Goal: Task Accomplishment & Management: Manage account settings

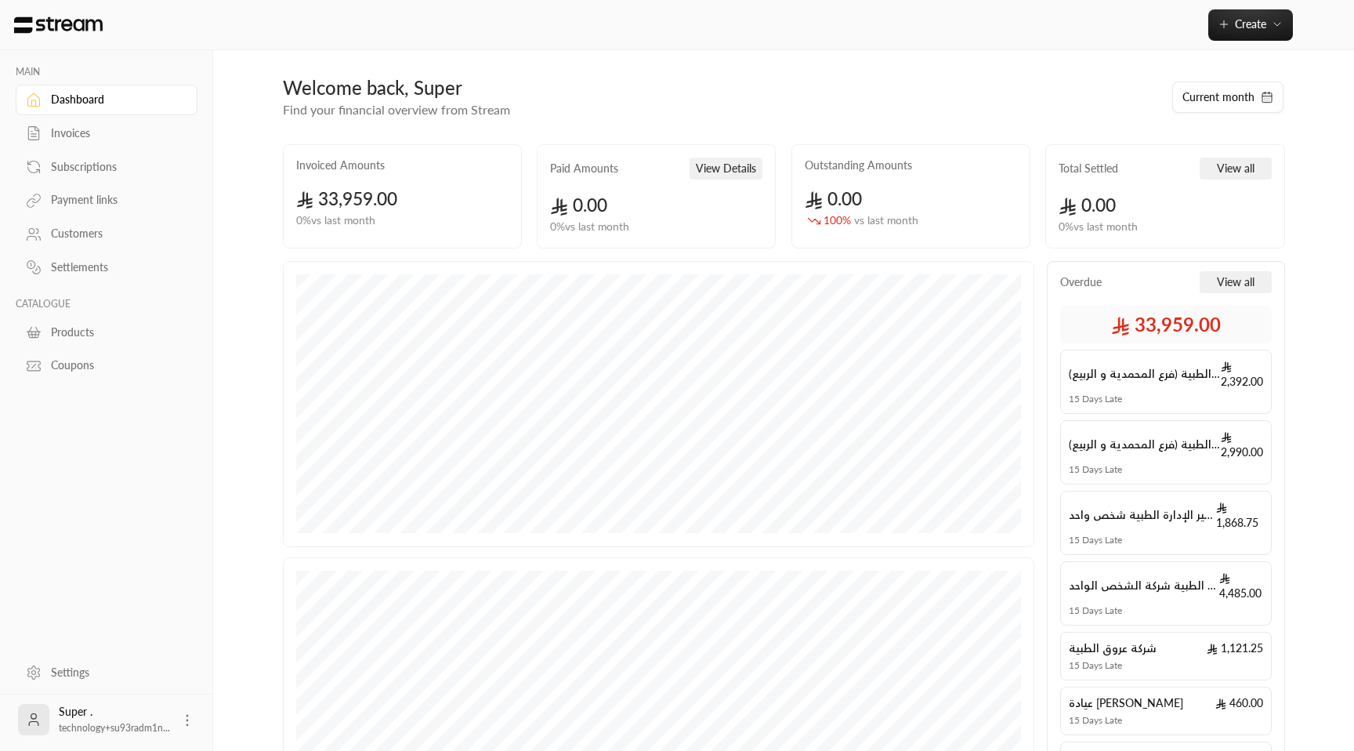
click at [77, 228] on div "Customers" at bounding box center [114, 234] width 127 height 16
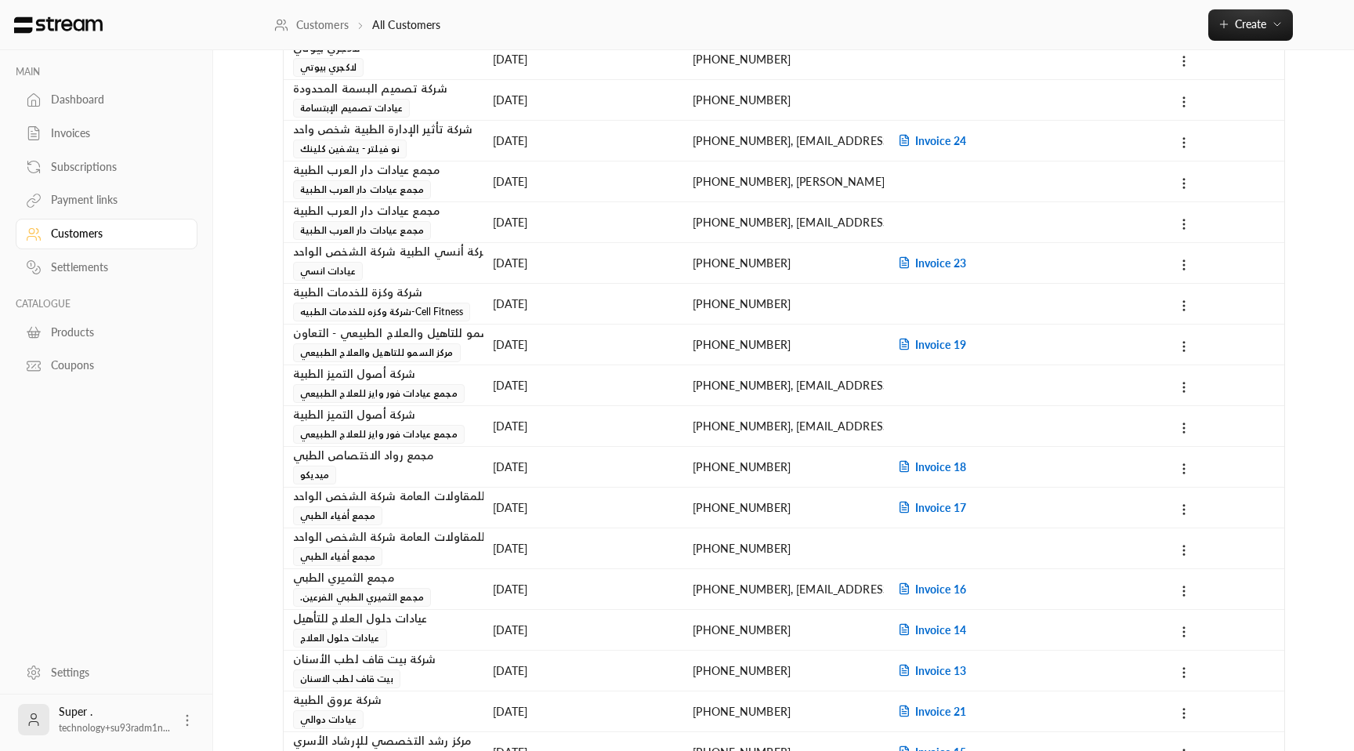
scroll to position [547, 0]
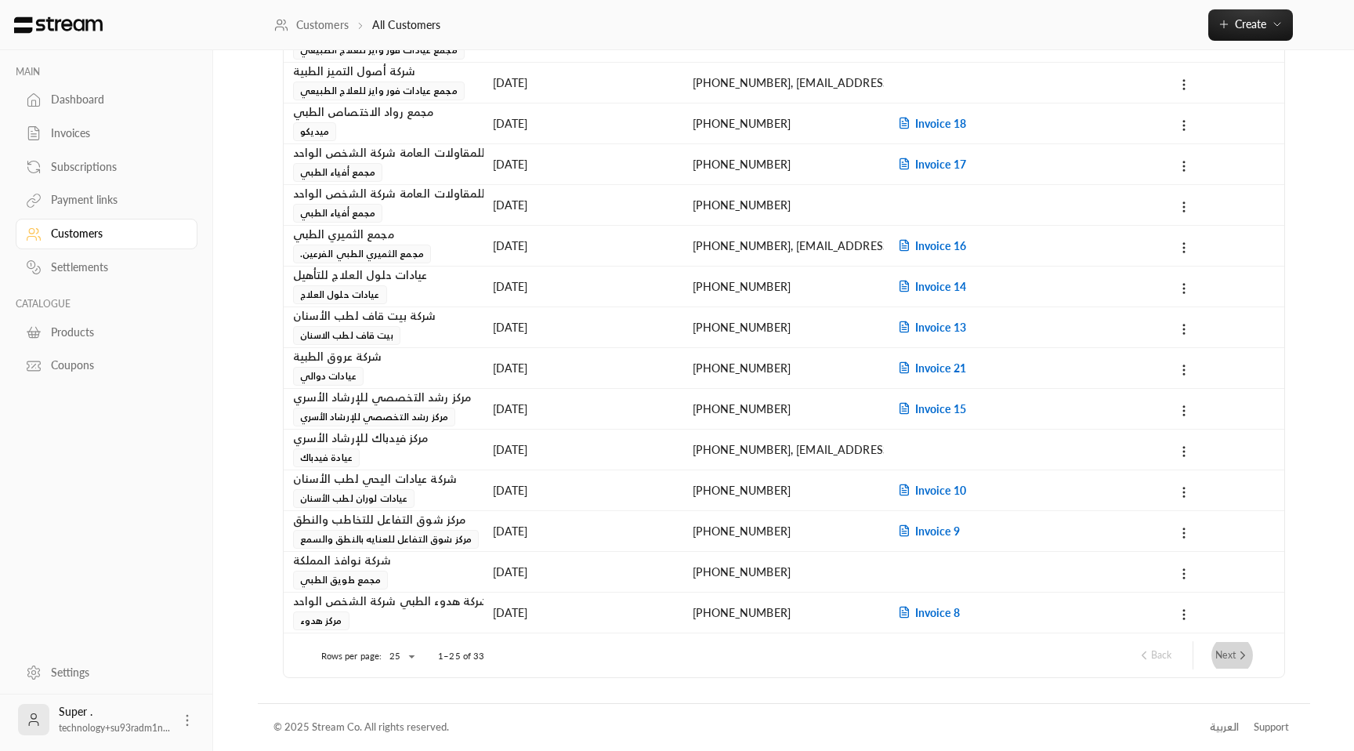
click at [1244, 663] on button "Next" at bounding box center [1232, 655] width 47 height 27
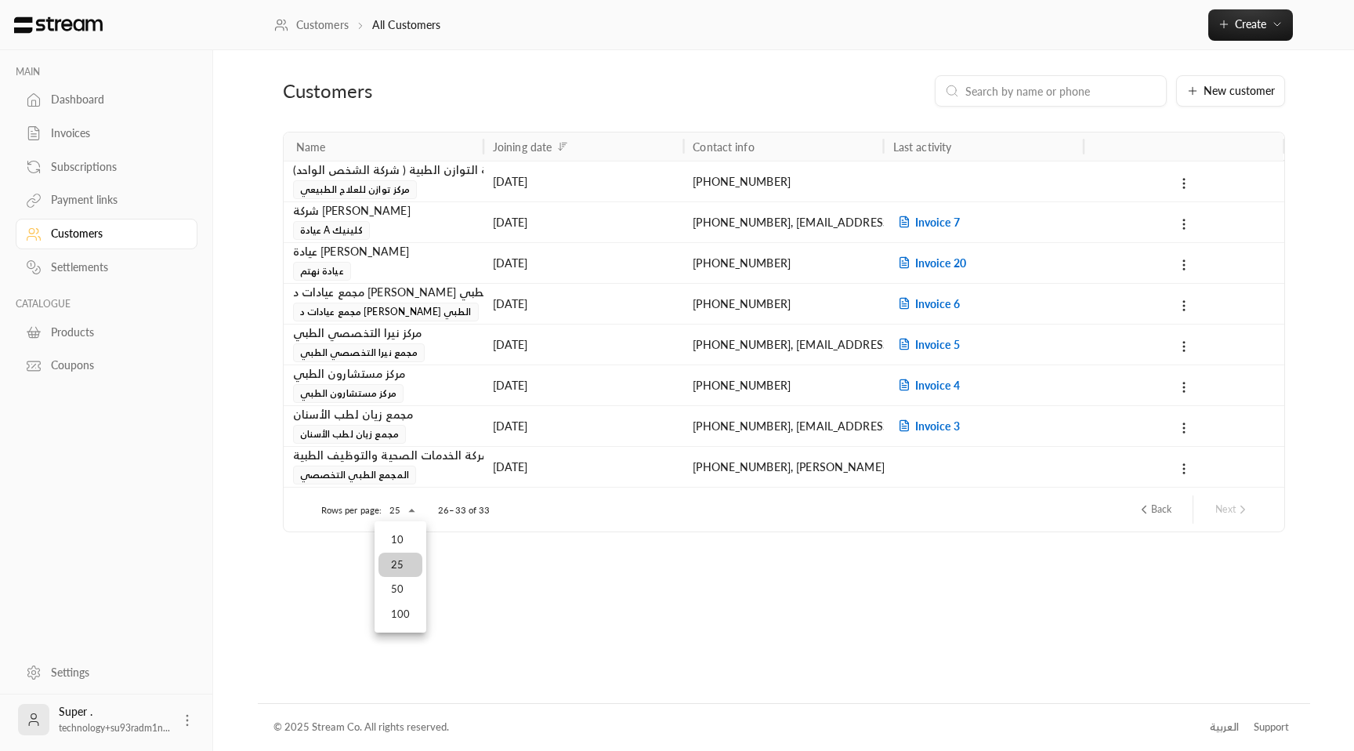
click at [415, 514] on body "MAIN Dashboard Invoices Subscriptions Payment links Customers Settlements CATAL…" at bounding box center [677, 375] width 1354 height 751
click at [398, 614] on li "100" at bounding box center [401, 614] width 44 height 25
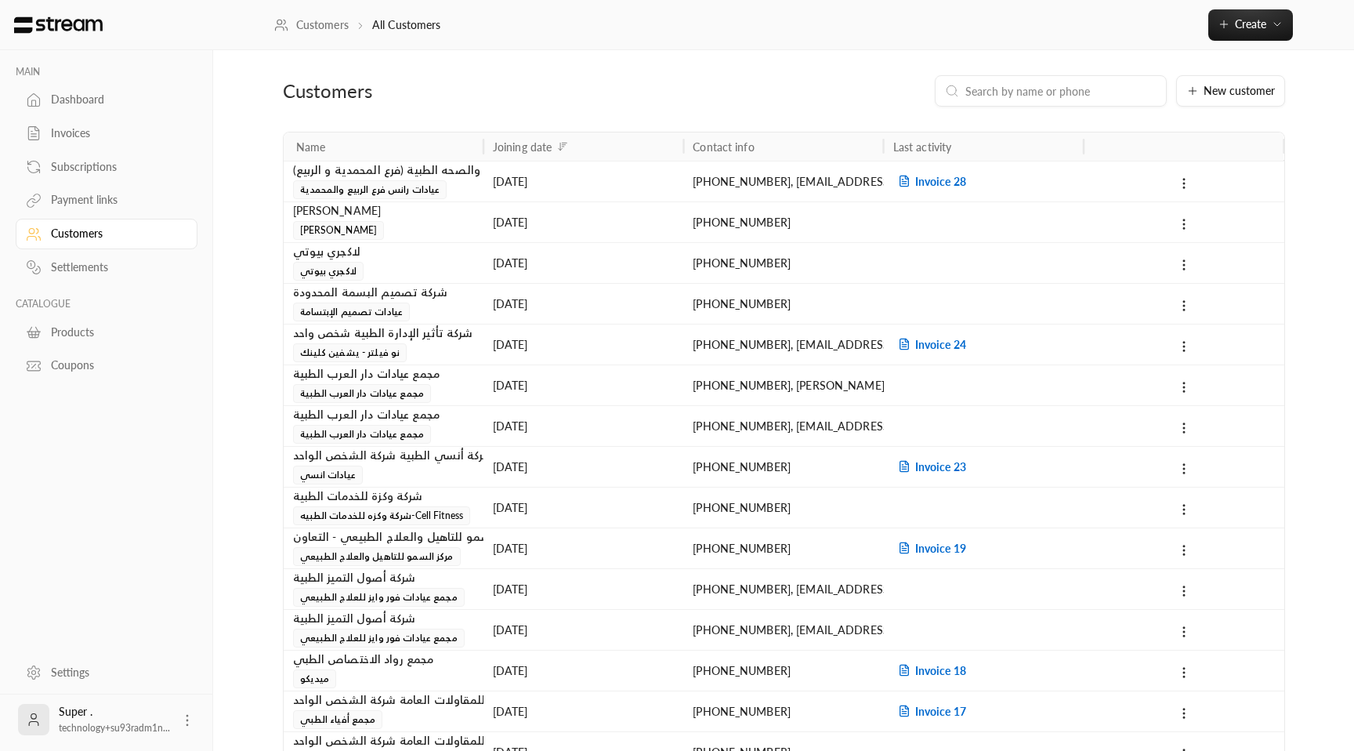
click at [528, 146] on div "Joining date" at bounding box center [522, 146] width 59 height 13
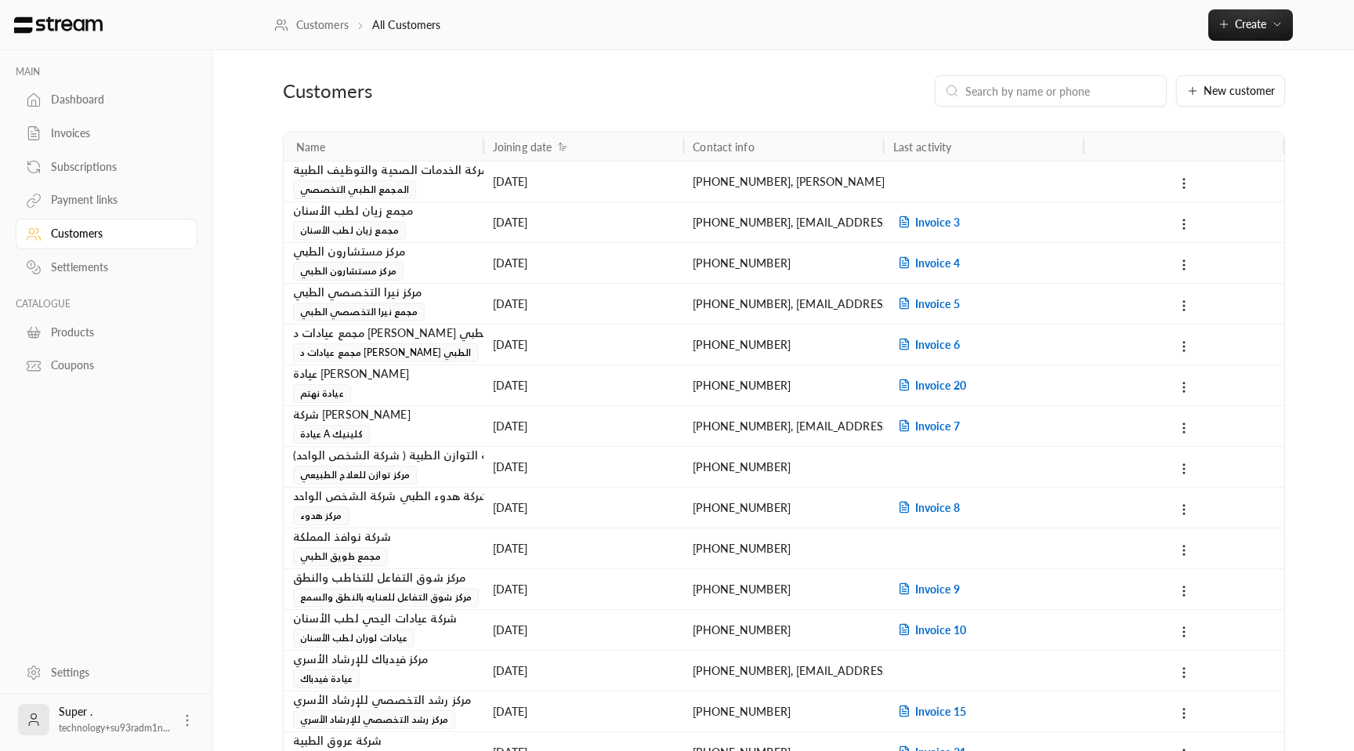
click at [543, 144] on div "Joining date" at bounding box center [522, 146] width 59 height 13
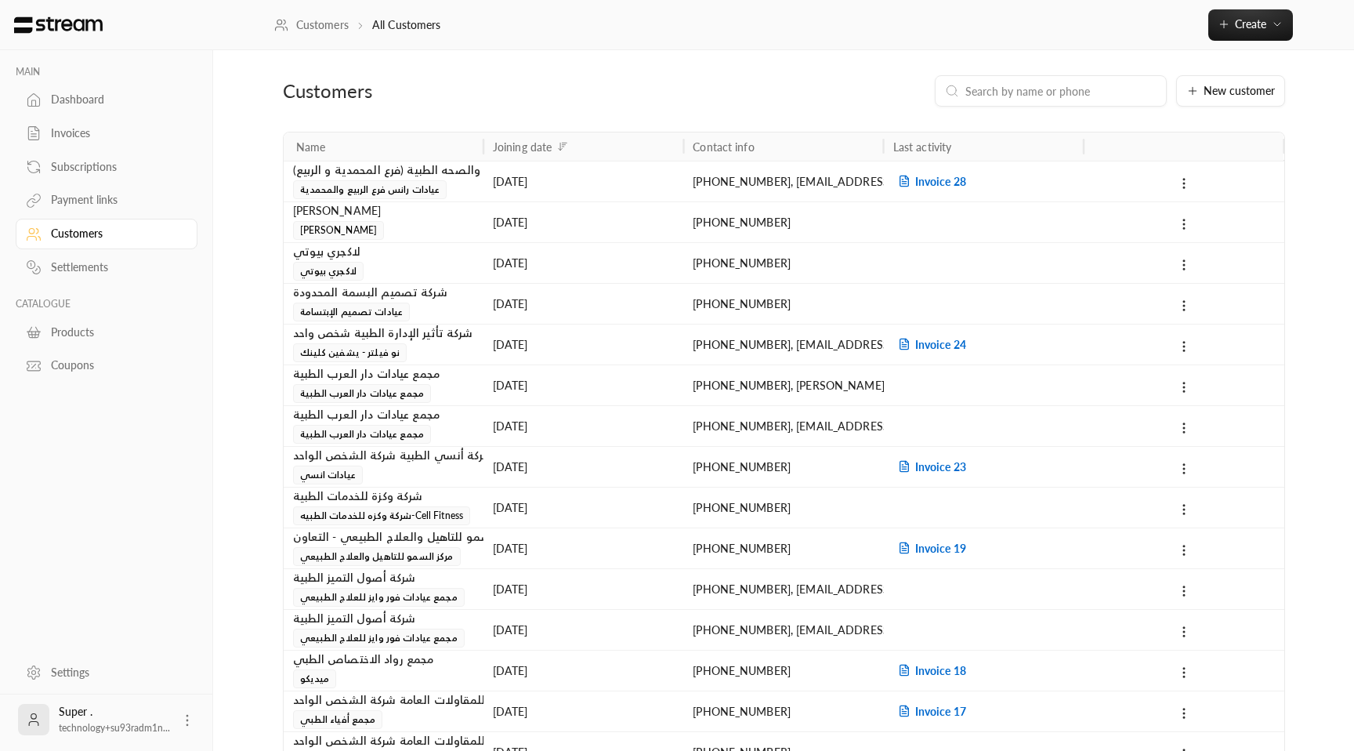
click at [459, 194] on div "شركة الجمال والصحه الطبية (فرع المحمدية و الربيع) عيادات رانس فرع الربيع والمحم…" at bounding box center [383, 180] width 181 height 38
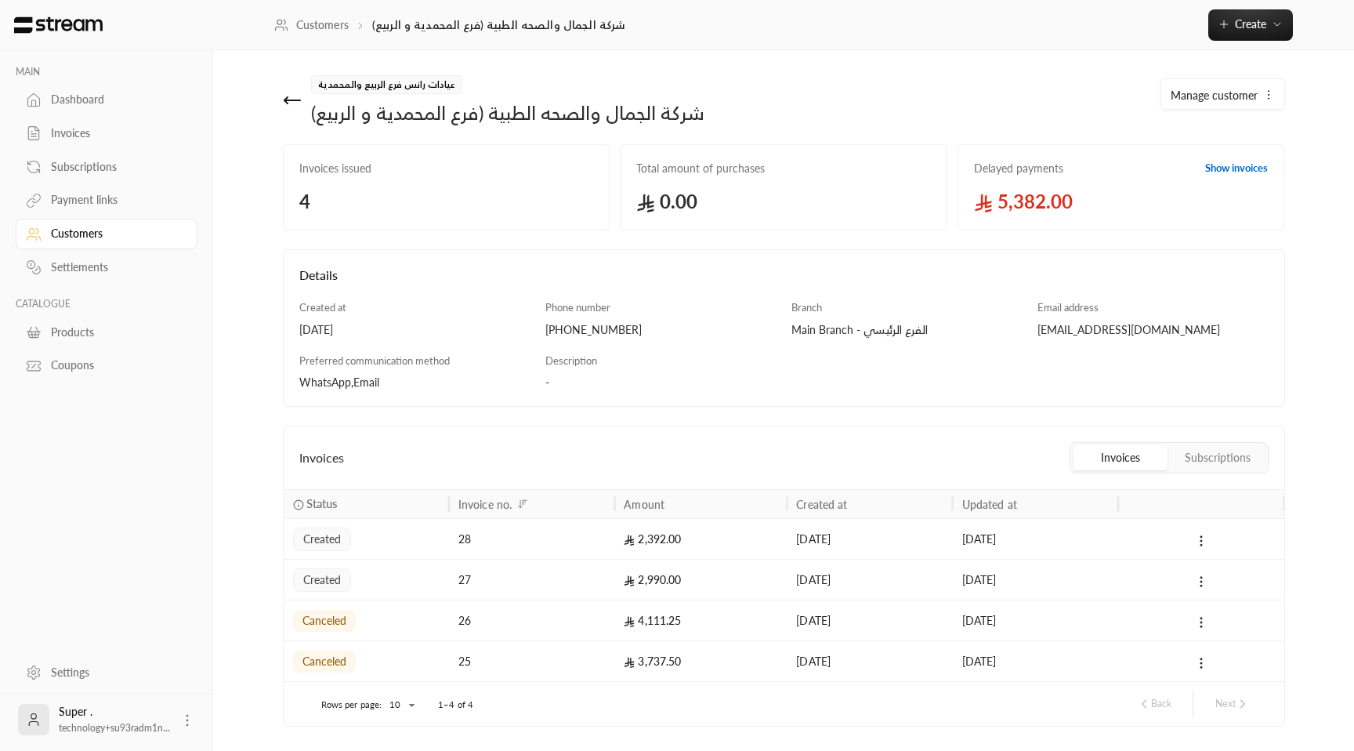
click at [95, 133] on div "Invoices" at bounding box center [114, 133] width 127 height 16
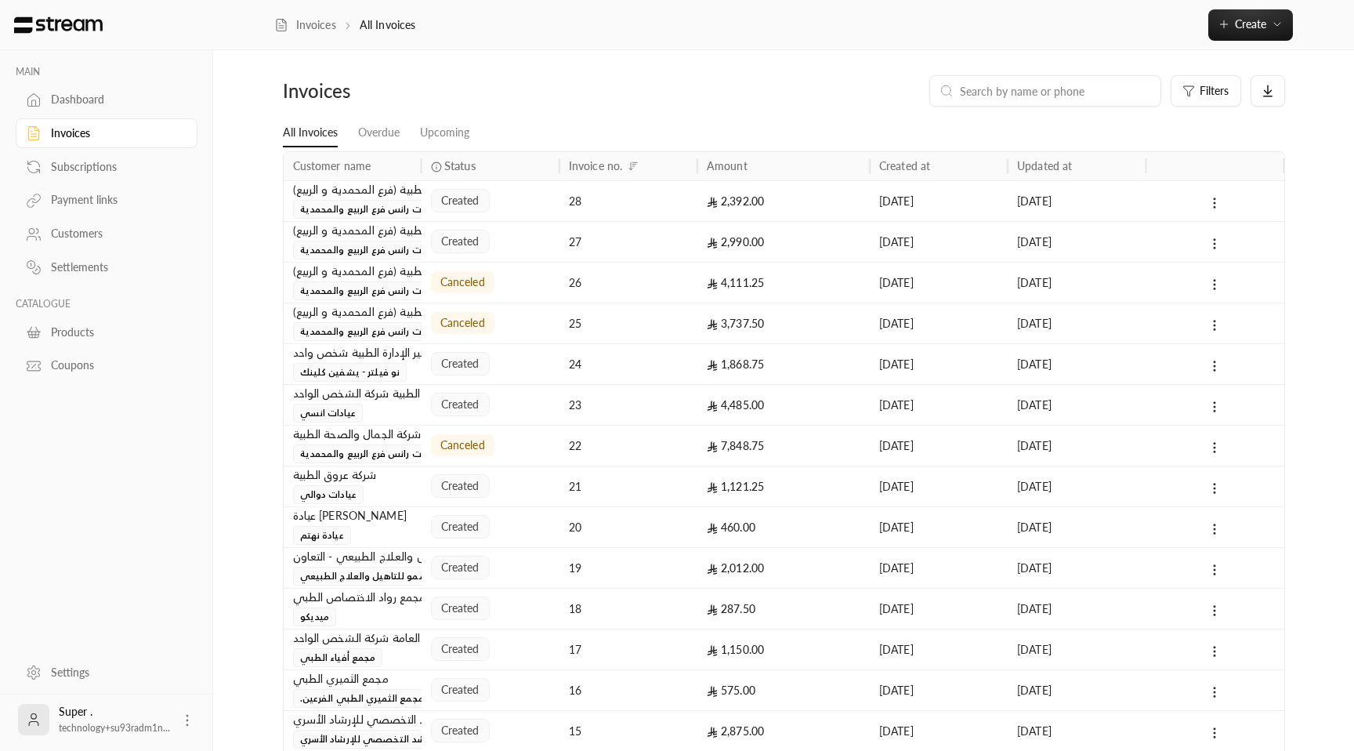
click at [548, 289] on div "canceled" at bounding box center [490, 283] width 119 height 40
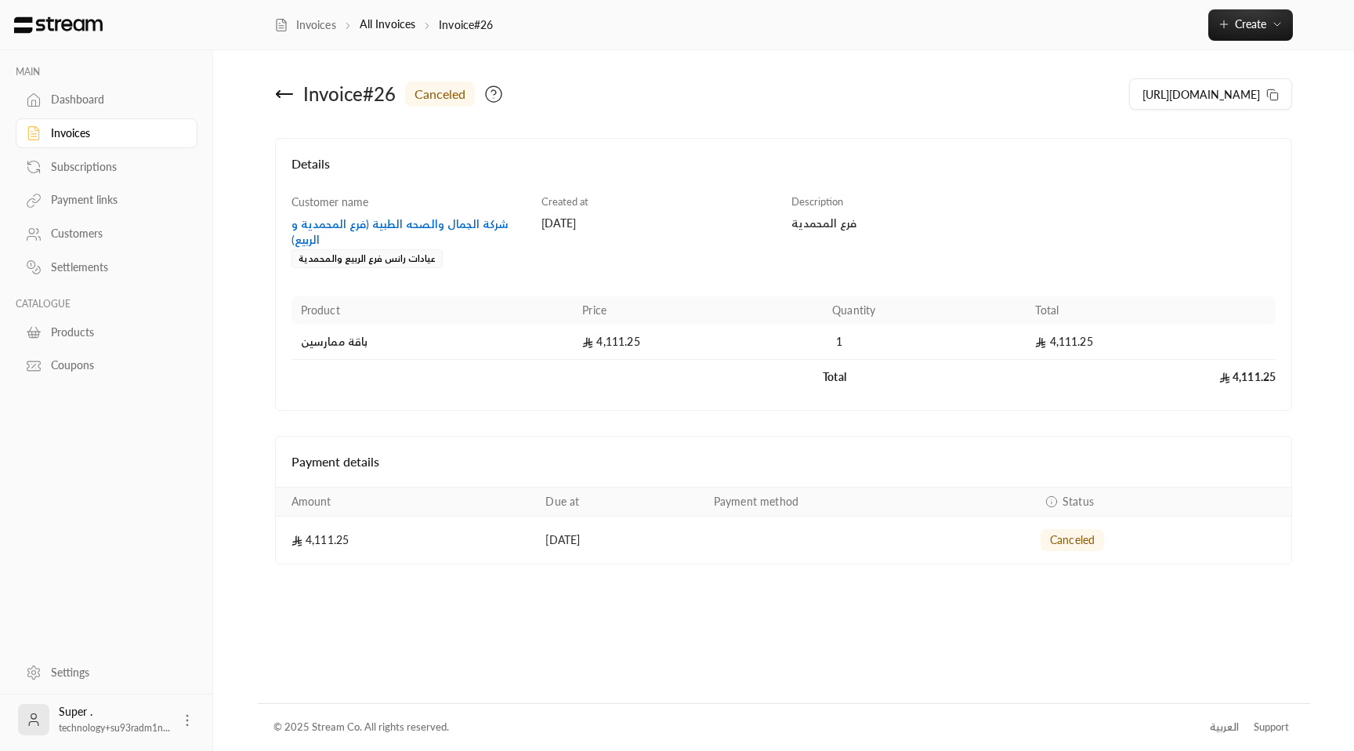
click at [510, 287] on div "Product Price Quantity Total باقة ممارسين 4,111.25 1 4,111.25 Total 4,111.25" at bounding box center [784, 340] width 1000 height 107
click at [181, 716] on icon at bounding box center [187, 720] width 16 height 16
click at [170, 720] on li "Logout" at bounding box center [162, 719] width 57 height 25
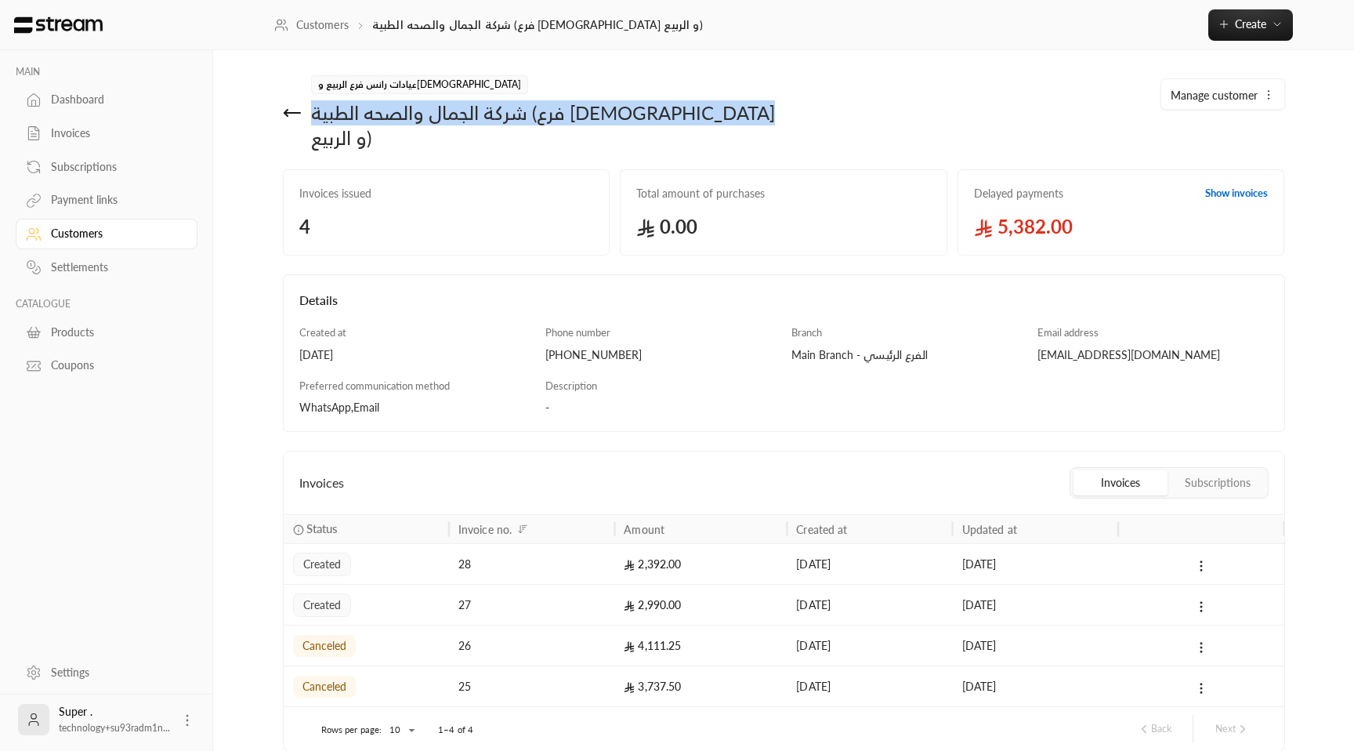
drag, startPoint x: 308, startPoint y: 114, endPoint x: 746, endPoint y: 122, distance: 438.2
click at [746, 122] on div "عيادات رانس فرع الربيع والمحمدية شركة الجمال والصحه الطبية (فرع المحمدية و الرب…" at bounding box center [529, 112] width 509 height 75
copy div "شركة الجمال والصحه الطبية (فرع [DEMOGRAPHIC_DATA] و الربيع)"
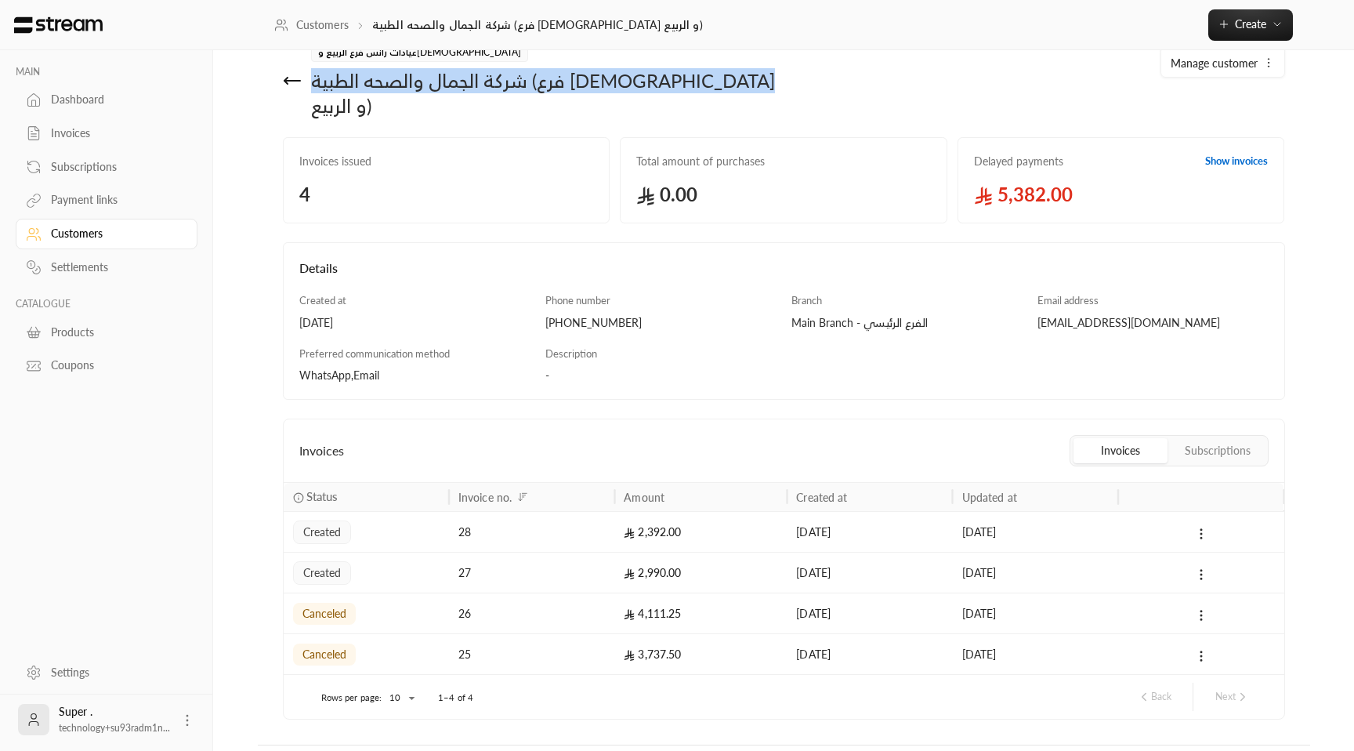
scroll to position [49, 0]
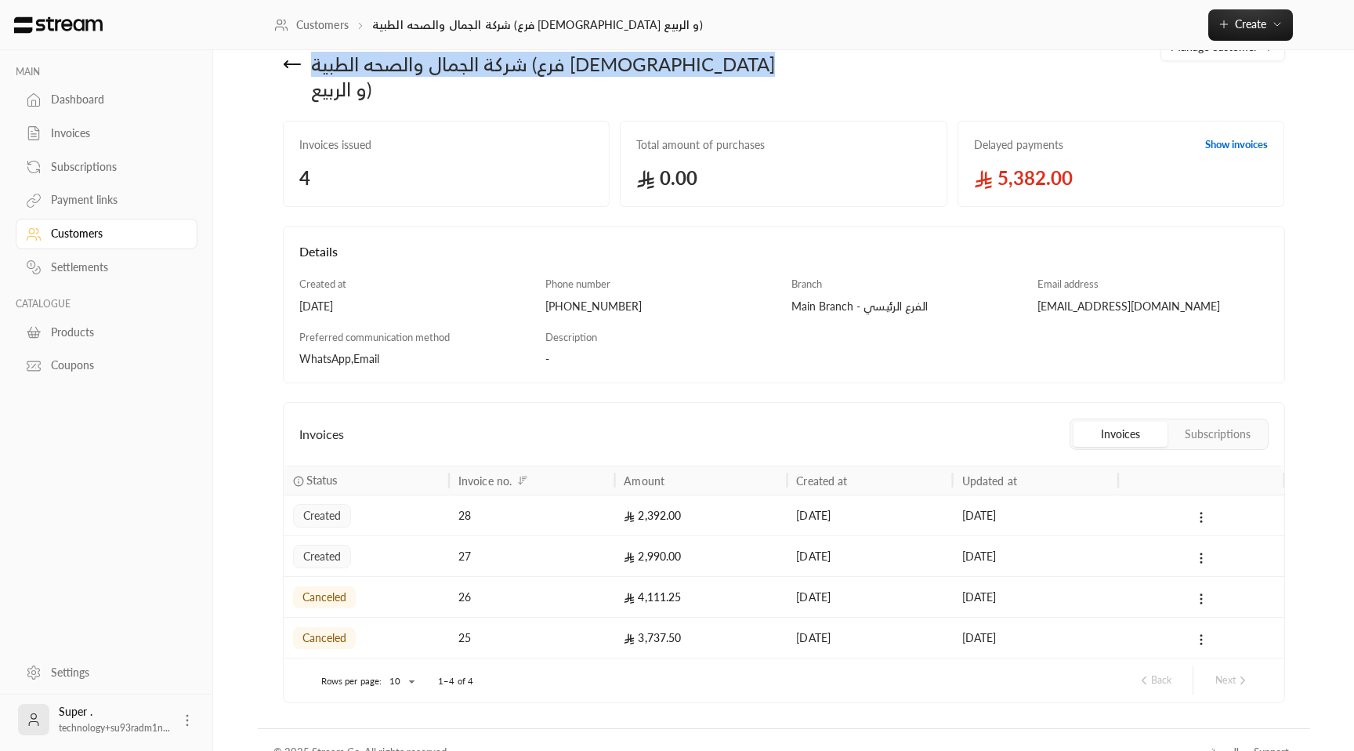
copy div "شركة الجمال والصحه الطبية (فرع [DEMOGRAPHIC_DATA] و الربيع)"
click at [1237, 21] on span "Create" at bounding box center [1250, 23] width 31 height 13
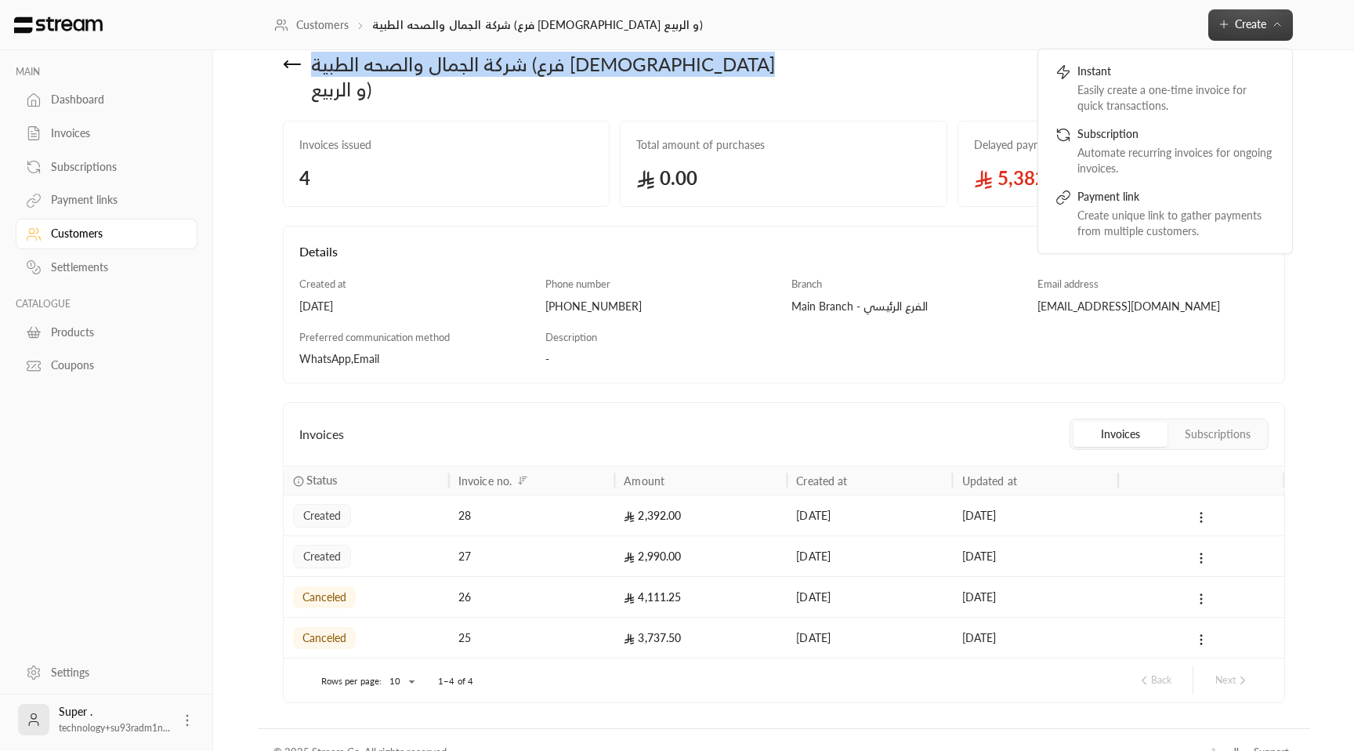
click at [96, 234] on div "Customers" at bounding box center [114, 234] width 127 height 16
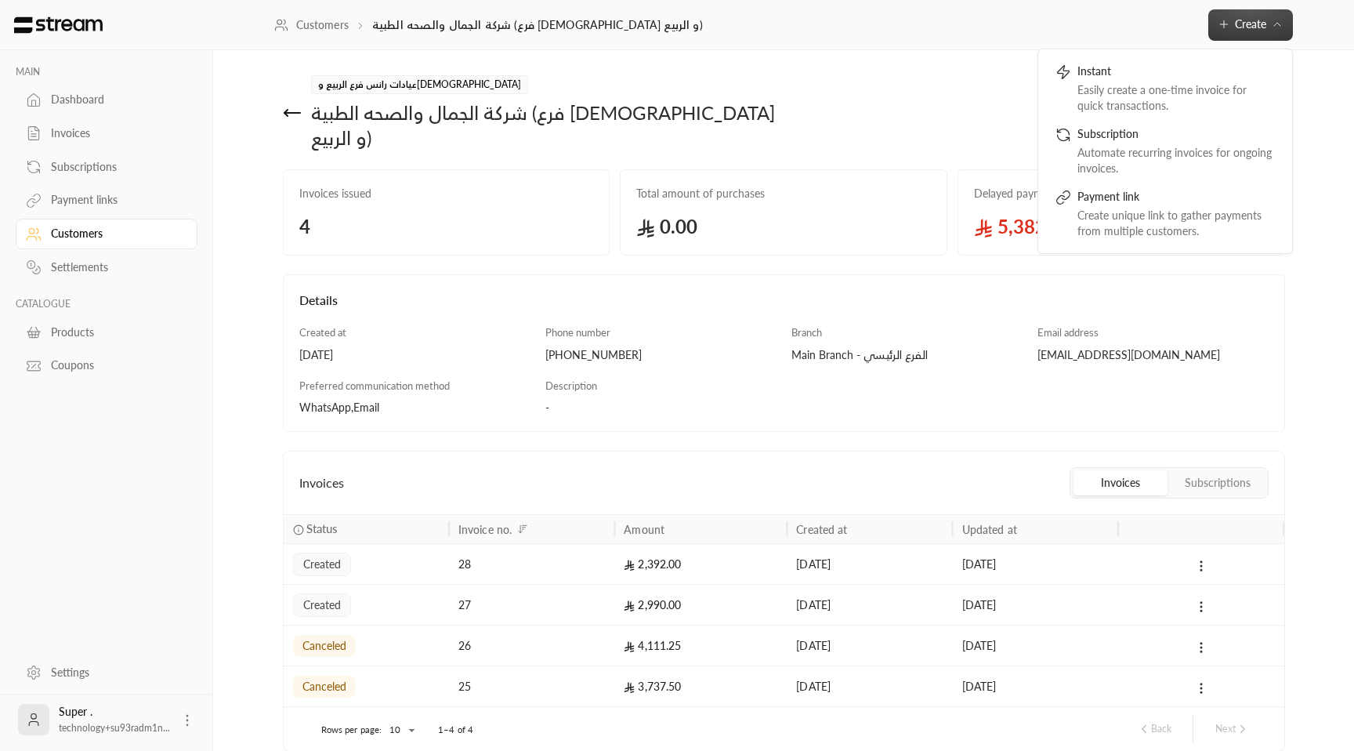
click at [1133, 37] on div "Customers شركة الجمال والصحه الطبية (فرع المحمدية و الربيع) Create Instant Easi…" at bounding box center [784, 24] width 1050 height 31
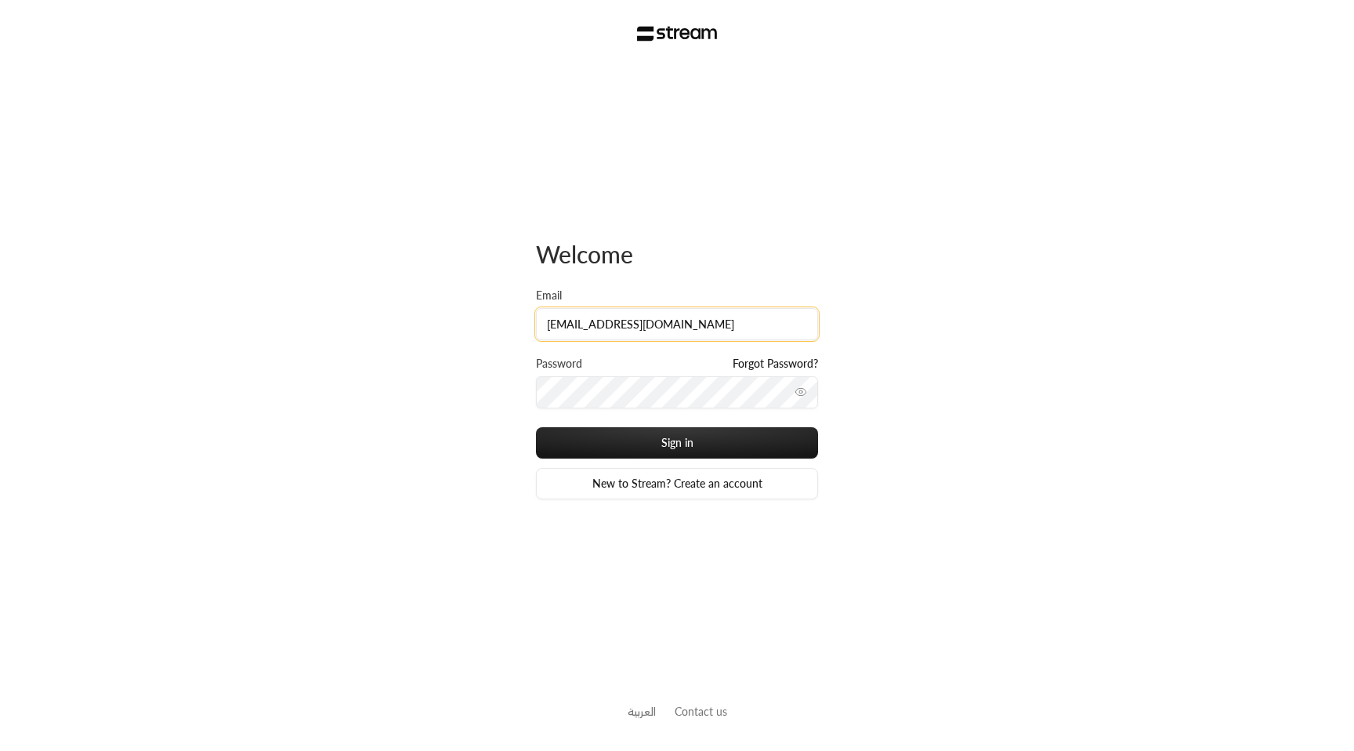
click at [689, 325] on input "technology+su93radm1n_aihtiwa@streampay.sa" at bounding box center [677, 324] width 282 height 32
click at [536, 427] on button "Sign in" at bounding box center [677, 442] width 282 height 31
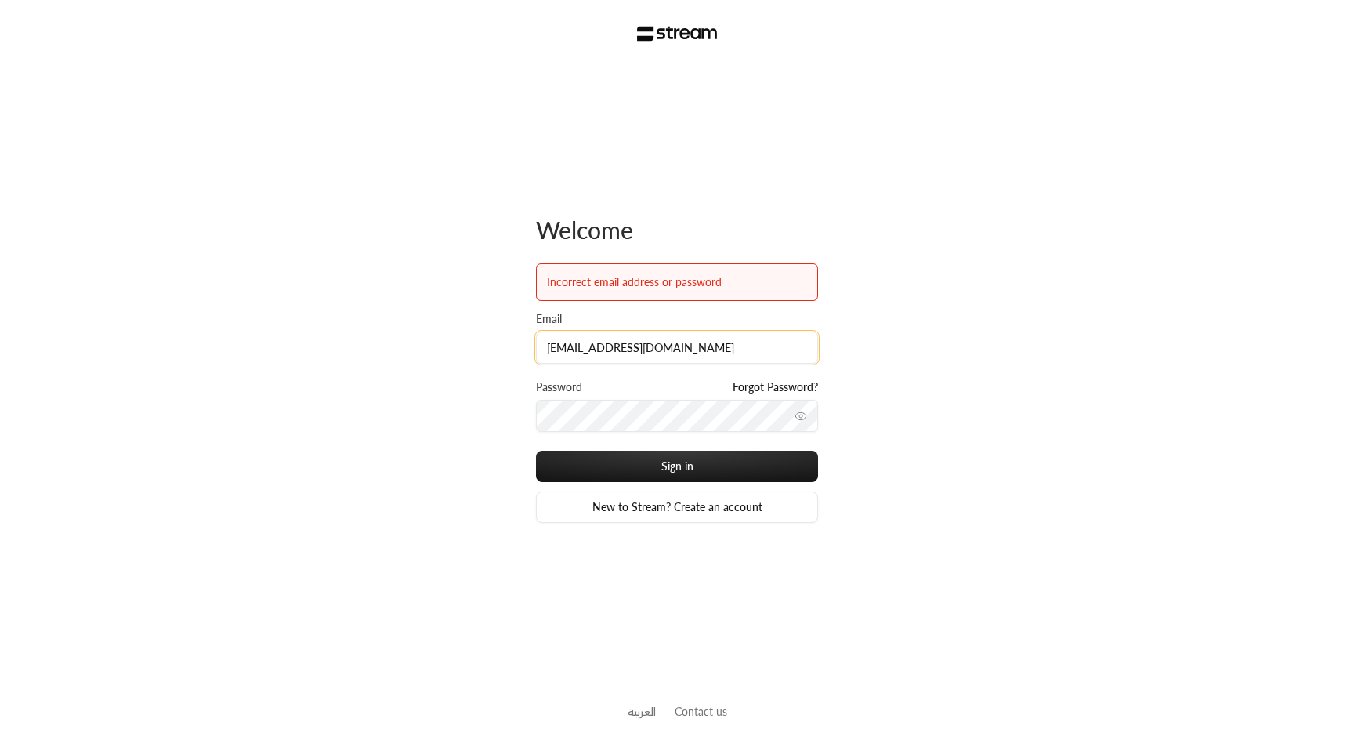
type input "technology+su93radm1n_earlyyeaers@streampay.sa"
click at [536, 451] on button "Sign in" at bounding box center [677, 466] width 282 height 31
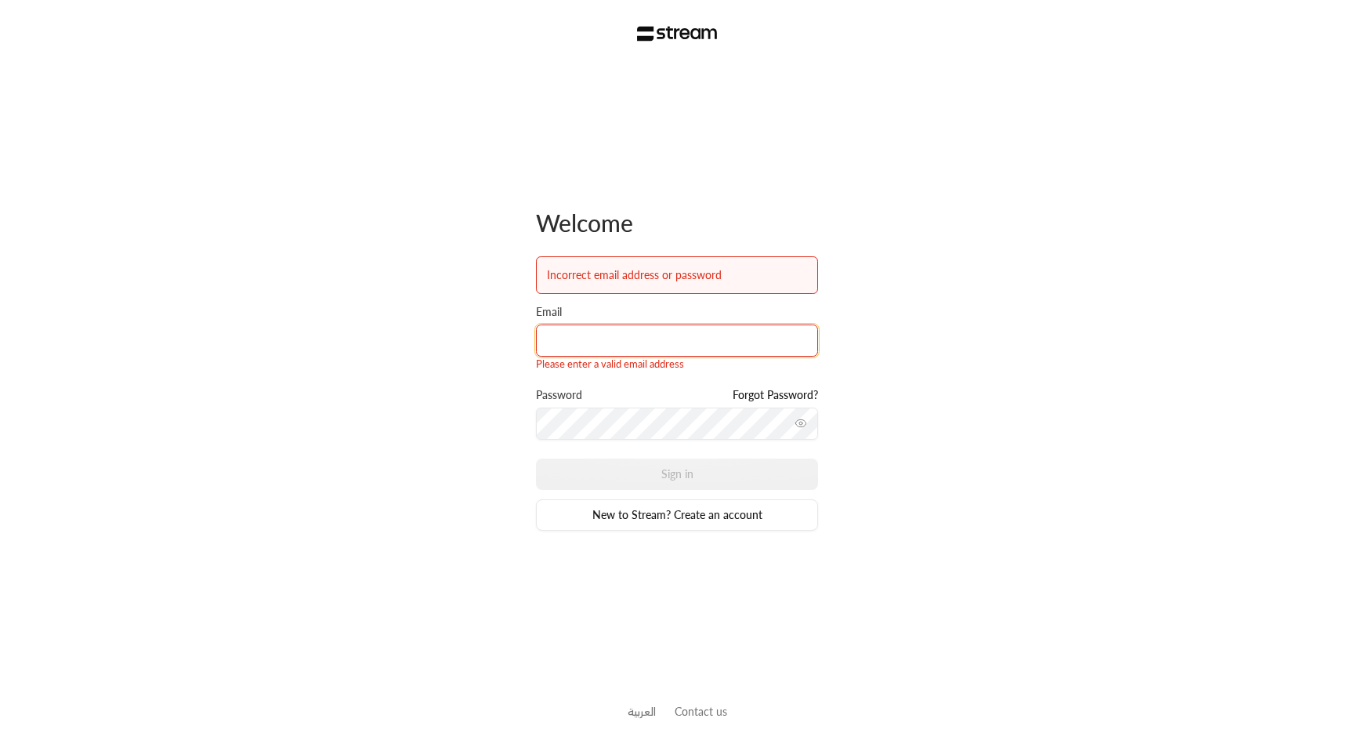
type input "technology+su93radm1n_earlyyears@streampay.sa"
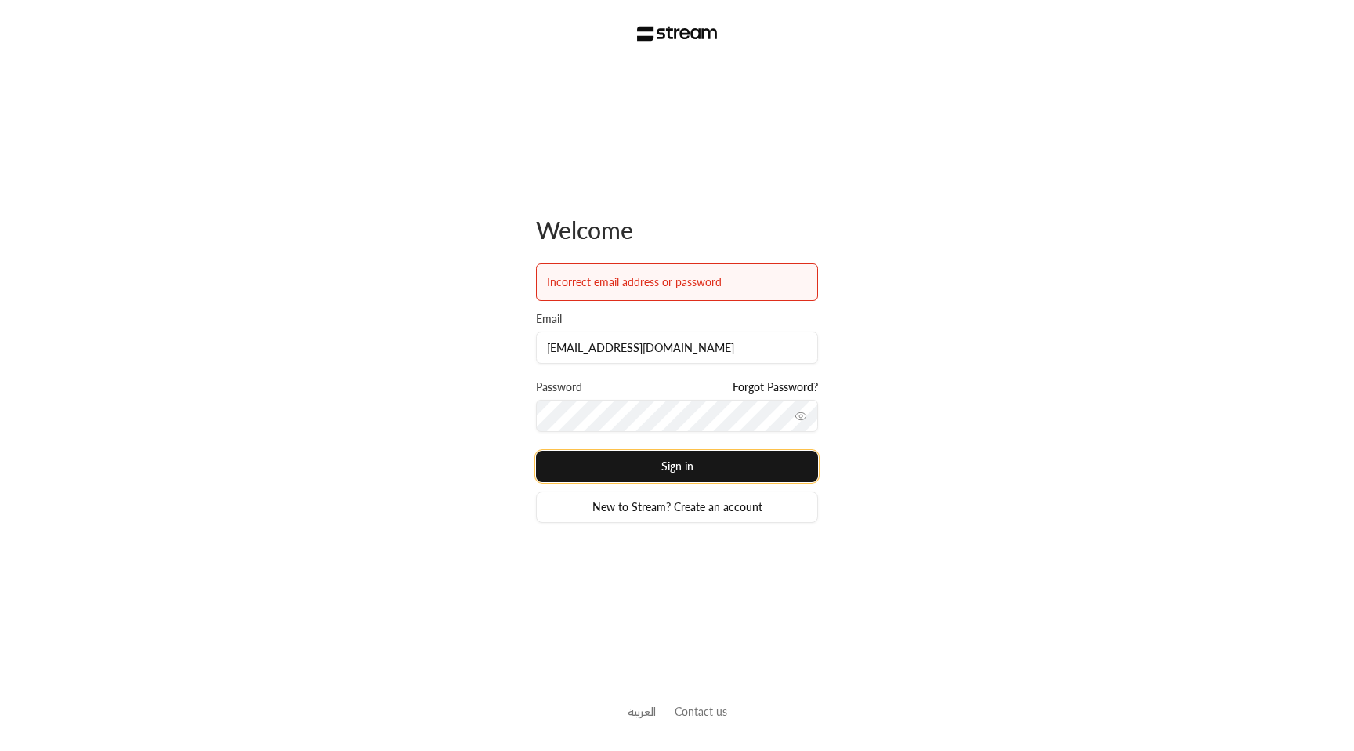
click at [764, 470] on button "Sign in" at bounding box center [677, 466] width 282 height 31
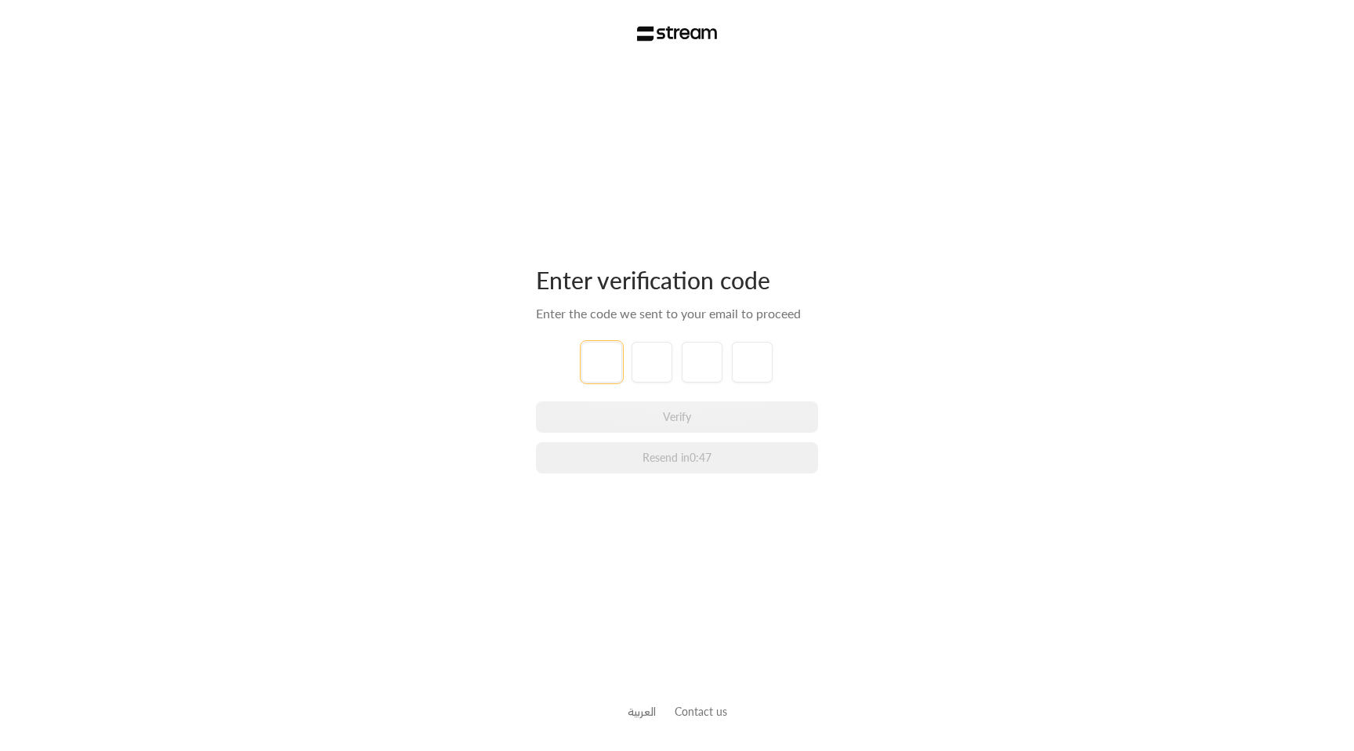
paste input "7"
type input "7"
type input "3"
type input "4"
